Goal: Task Accomplishment & Management: Use online tool/utility

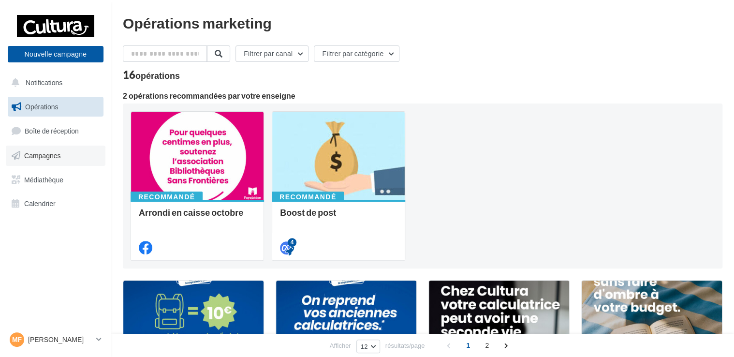
click at [62, 153] on link "Campagnes" at bounding box center [56, 156] width 100 height 20
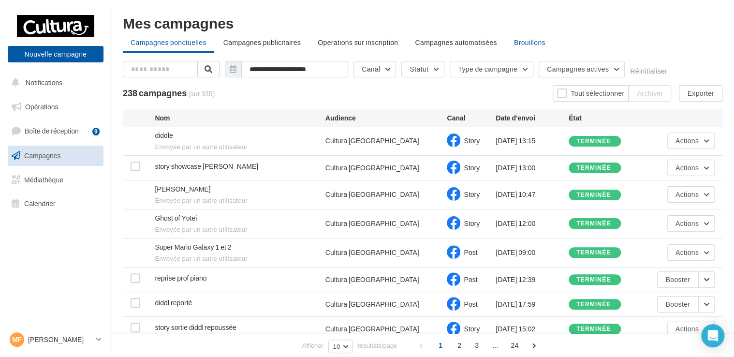
click at [515, 45] on span "Brouillons" at bounding box center [529, 42] width 31 height 8
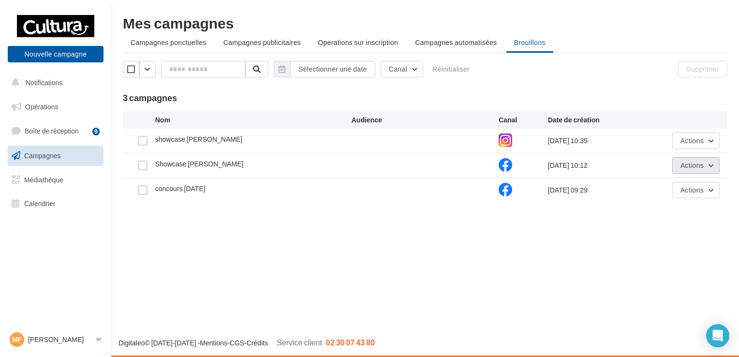
click at [687, 165] on span "Actions" at bounding box center [692, 165] width 23 height 8
click at [671, 185] on button "Editer" at bounding box center [671, 188] width 97 height 25
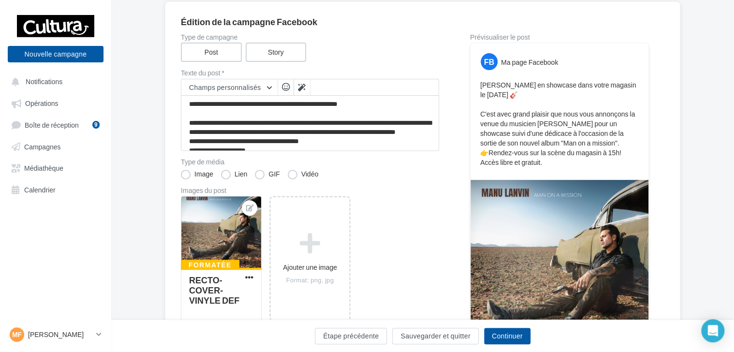
scroll to position [17, 0]
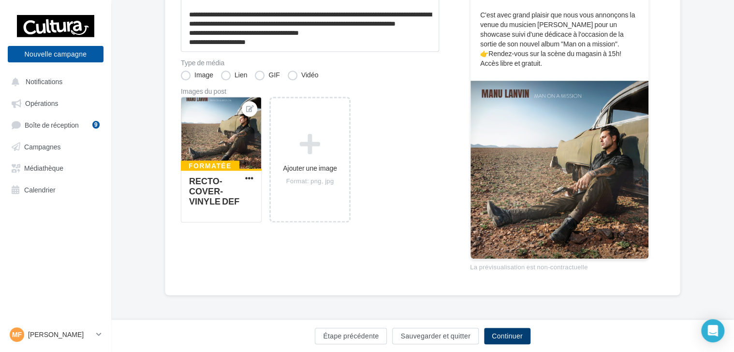
click at [493, 339] on button "Continuer" at bounding box center [507, 336] width 46 height 16
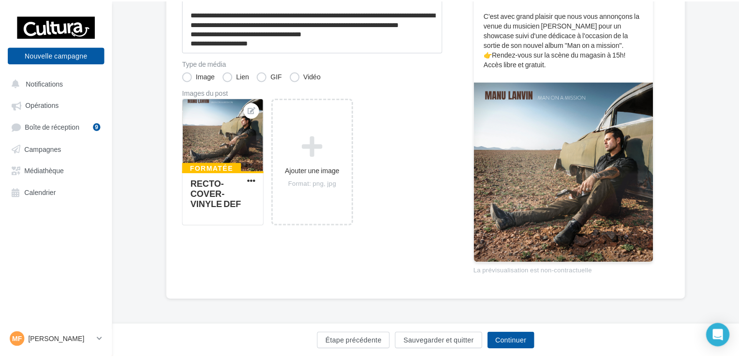
scroll to position [41, 0]
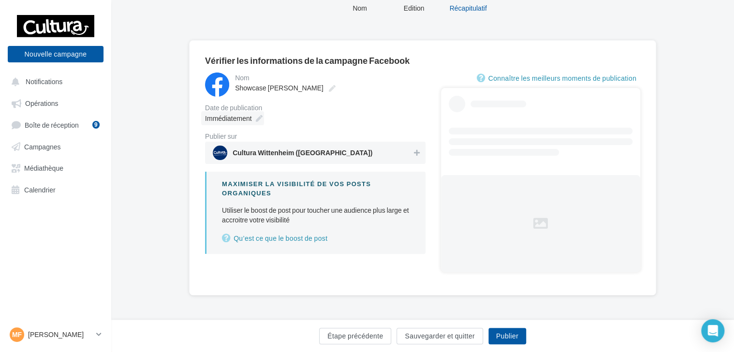
click at [255, 118] on icon at bounding box center [258, 118] width 7 height 7
type input "**********"
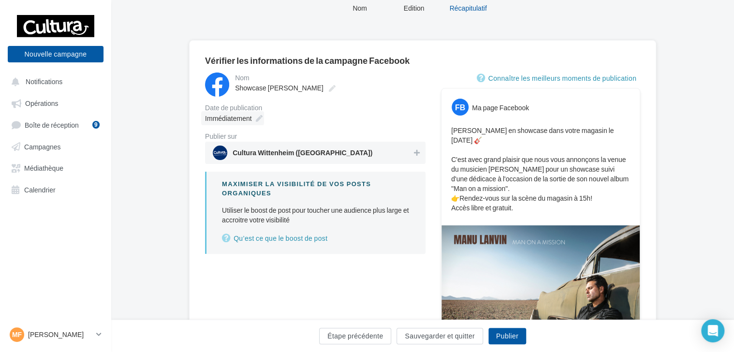
click at [262, 117] on icon at bounding box center [258, 118] width 7 height 7
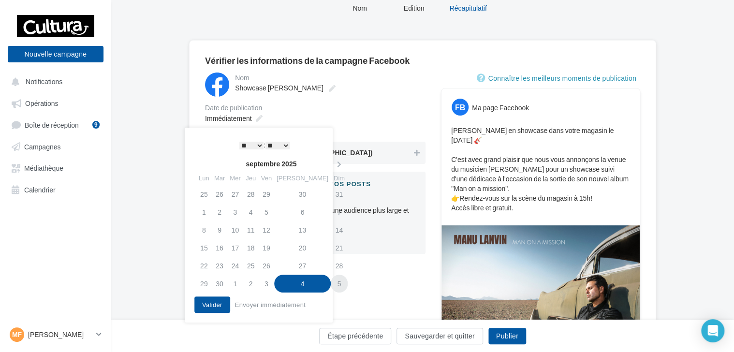
click at [331, 282] on td "5" at bounding box center [339, 284] width 17 height 18
click at [252, 144] on select "* * * * * * * * * * ** ** ** ** ** ** ** ** ** ** ** ** ** **" at bounding box center [251, 146] width 24 height 8
click at [362, 130] on div "**********" at bounding box center [315, 163] width 221 height 181
click at [389, 154] on span "Cultura Wittenheim (Wittenheim)" at bounding box center [312, 153] width 199 height 15
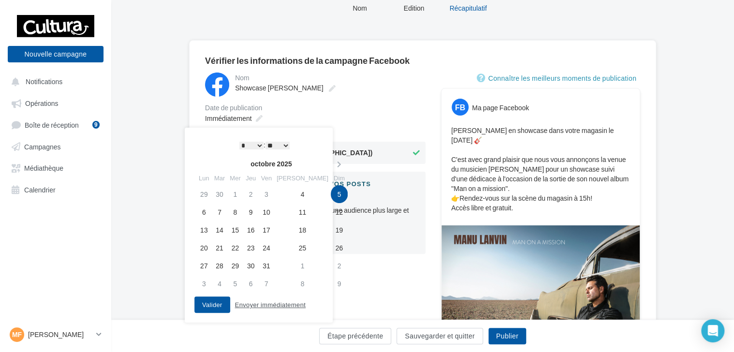
click at [232, 300] on button "Envoyer immédiatement" at bounding box center [270, 305] width 78 height 12
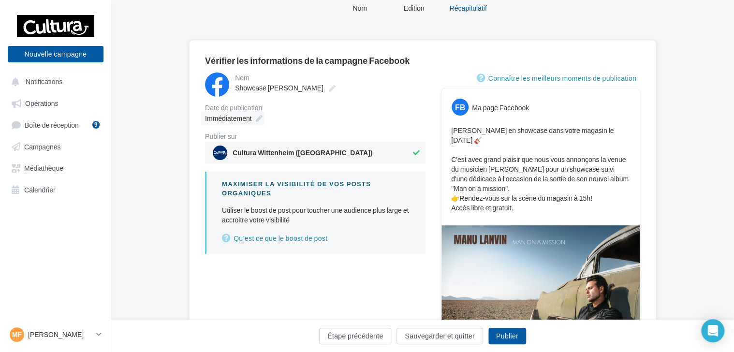
click at [259, 119] on icon at bounding box center [258, 118] width 7 height 7
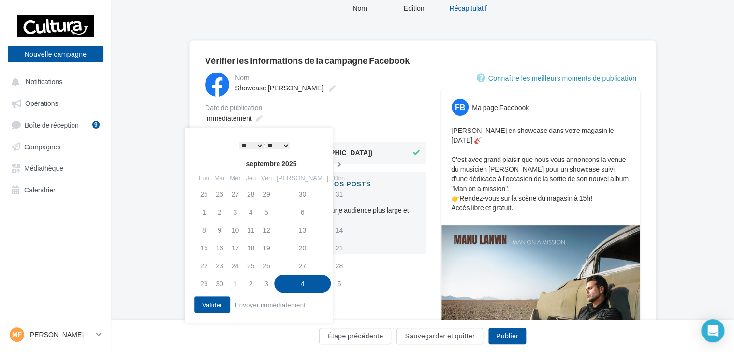
click at [333, 163] on icon at bounding box center [339, 164] width 12 height 7
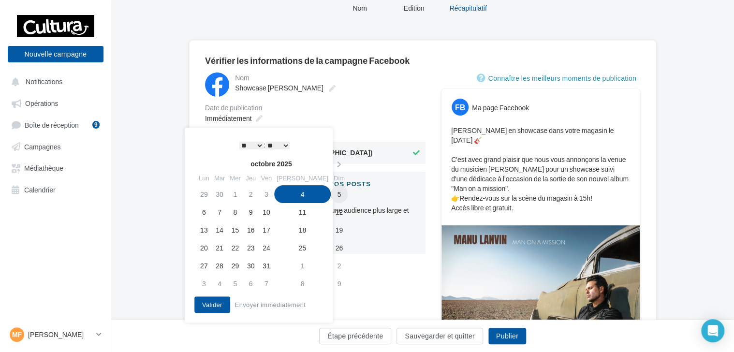
click at [331, 194] on td "5" at bounding box center [339, 194] width 17 height 18
click at [252, 142] on select "* * * * * * * * * * ** ** ** ** ** ** ** ** ** ** ** ** ** **" at bounding box center [251, 146] width 24 height 8
click at [207, 307] on button "Valider" at bounding box center [212, 304] width 36 height 16
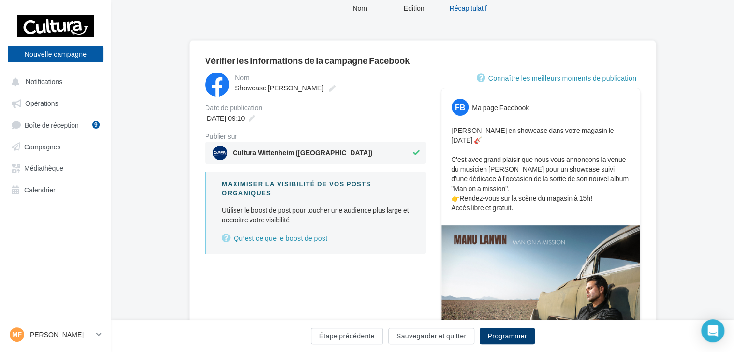
click at [508, 338] on button "Programmer" at bounding box center [507, 336] width 55 height 16
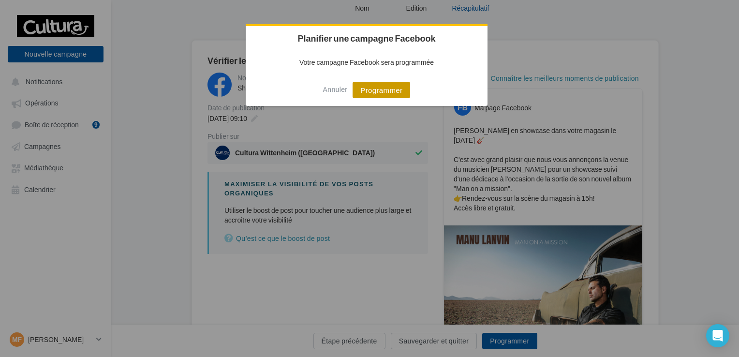
click at [395, 95] on button "Programmer" at bounding box center [382, 90] width 58 height 16
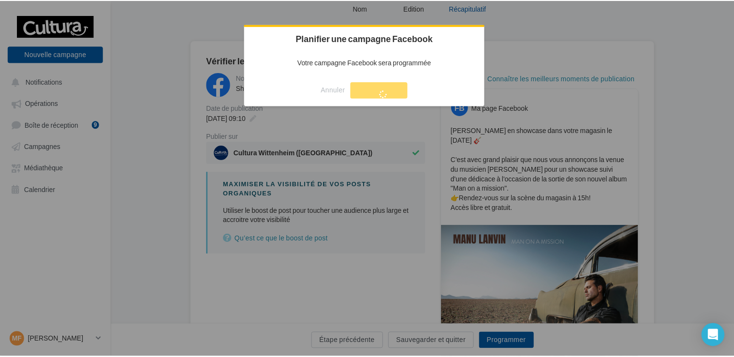
scroll to position [15, 0]
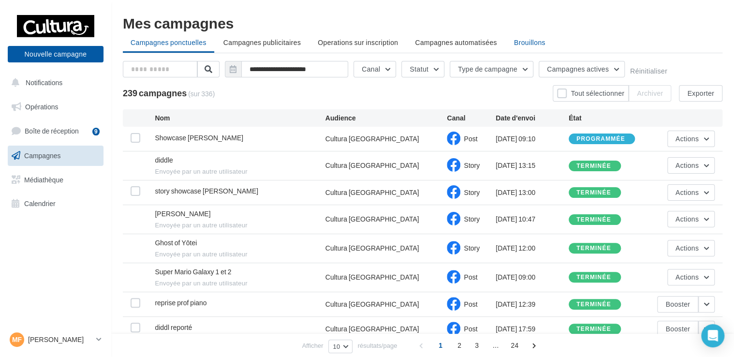
click at [516, 38] on span "Brouillons" at bounding box center [529, 42] width 31 height 8
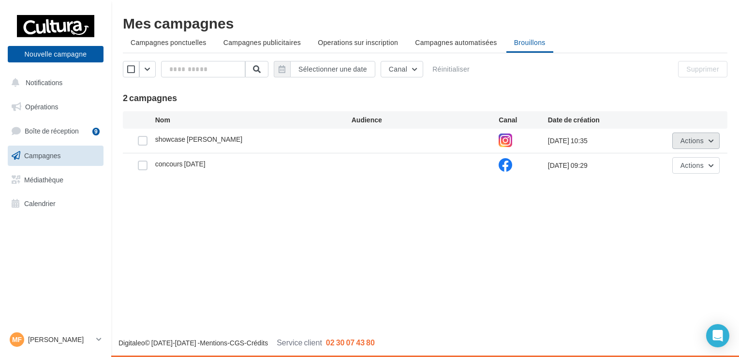
click at [696, 138] on span "Actions" at bounding box center [692, 140] width 23 height 8
click at [652, 160] on button "Editer" at bounding box center [671, 163] width 97 height 25
click at [676, 141] on button "Actions" at bounding box center [695, 141] width 47 height 16
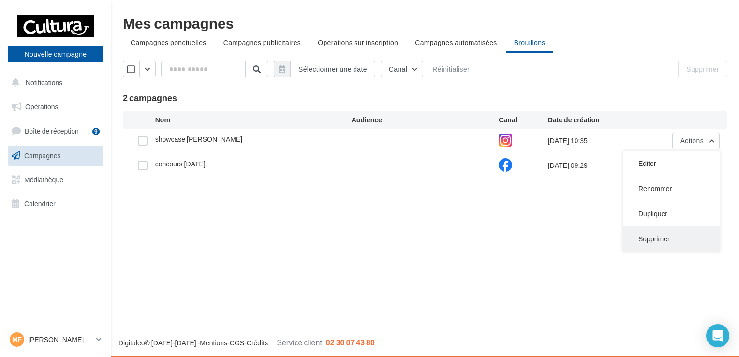
click at [650, 237] on button "Supprimer" at bounding box center [671, 238] width 97 height 25
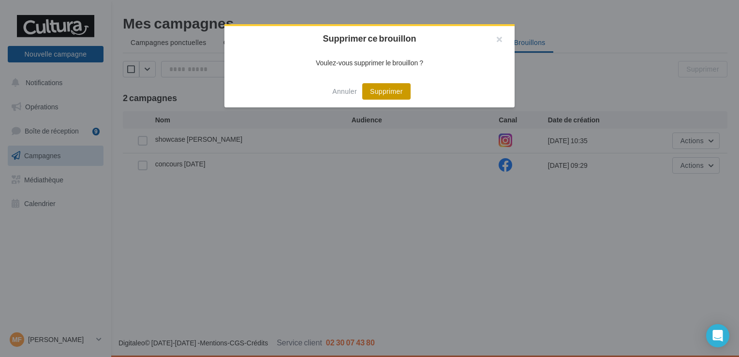
click at [397, 88] on button "Supprimer" at bounding box center [386, 91] width 48 height 16
